Goal: Information Seeking & Learning: Learn about a topic

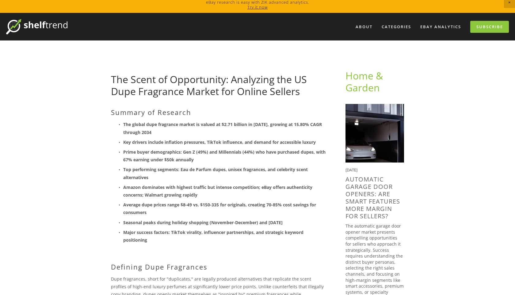
scroll to position [4, 0]
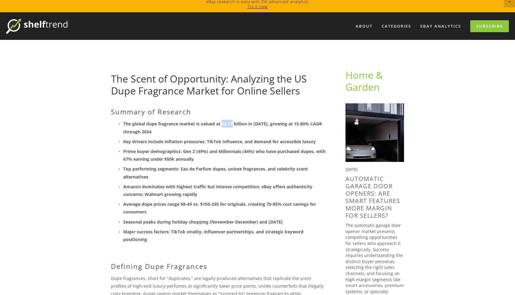
drag, startPoint x: 223, startPoint y: 123, endPoint x: 234, endPoint y: 124, distance: 11.1
click at [234, 124] on strong "The global dupe fragrance market is valued at $2.71 billion in [DATE], growing …" at bounding box center [223, 127] width 200 height 13
drag, startPoint x: 264, startPoint y: 125, endPoint x: 223, endPoint y: 126, distance: 41.1
click at [223, 126] on strong "The global dupe fragrance market is valued at $2.71 billion in [DATE], growing …" at bounding box center [223, 127] width 200 height 13
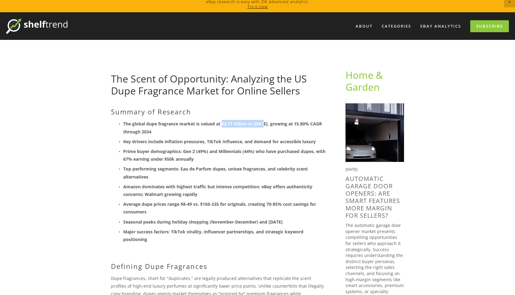
copy strong "$2.71 billion in 2024"
click at [223, 126] on strong "The global dupe fragrance market is valued at $2.71 billion in [DATE], growing …" at bounding box center [223, 127] width 200 height 13
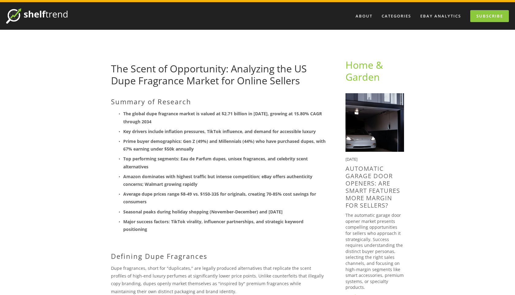
scroll to position [14, 0]
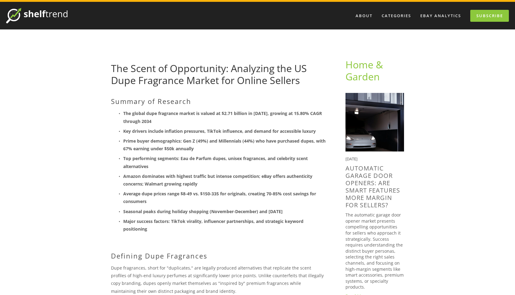
click at [132, 132] on strong "Key drivers include inflation pressures, TikTok influence, and demand for acces…" at bounding box center [219, 131] width 193 height 6
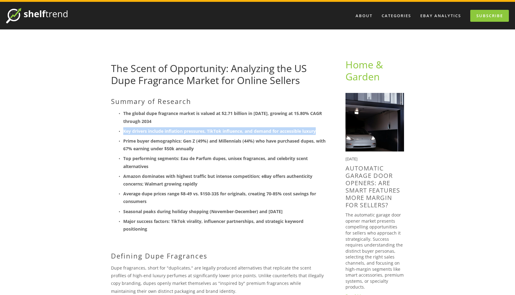
click at [132, 132] on strong "Key drivers include inflation pressures, TikTok influence, and demand for acces…" at bounding box center [219, 131] width 193 height 6
copy strong "Key drivers include inflation pressures, TikTok influence, and demand for acces…"
